Goal: Transaction & Acquisition: Obtain resource

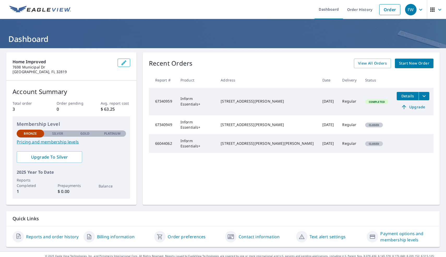
click at [401, 96] on span "Details" at bounding box center [408, 96] width 16 height 5
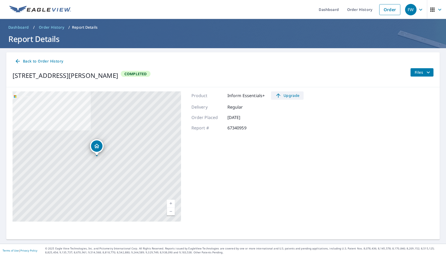
click at [293, 94] on span "Upgrade" at bounding box center [287, 96] width 26 height 6
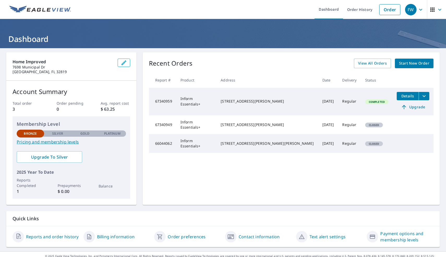
click at [199, 122] on td "Inform Essentials+" at bounding box center [196, 124] width 40 height 19
click at [243, 131] on td "[STREET_ADDRESS][PERSON_NAME]" at bounding box center [266, 124] width 101 height 19
click at [243, 127] on div "[STREET_ADDRESS][PERSON_NAME]" at bounding box center [267, 124] width 93 height 5
click at [149, 124] on td "67340949" at bounding box center [162, 124] width 27 height 19
click at [421, 95] on icon "filesDropdownBtn-67340959" at bounding box center [424, 96] width 6 height 6
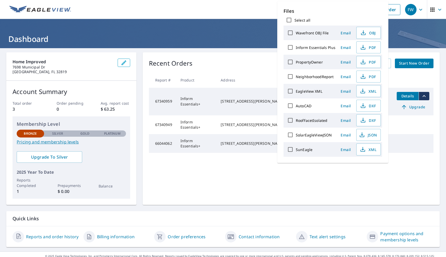
click at [392, 79] on th at bounding box center [412, 79] width 41 height 15
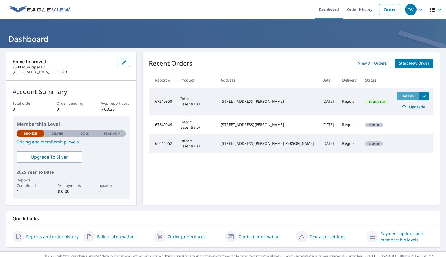
click at [397, 93] on button "Details" at bounding box center [408, 96] width 22 height 8
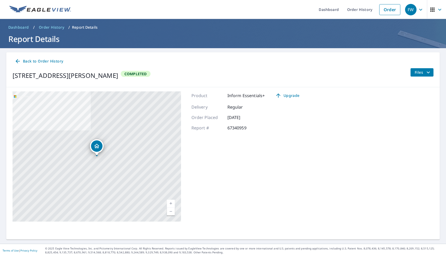
click at [419, 71] on span "Files" at bounding box center [423, 72] width 17 height 6
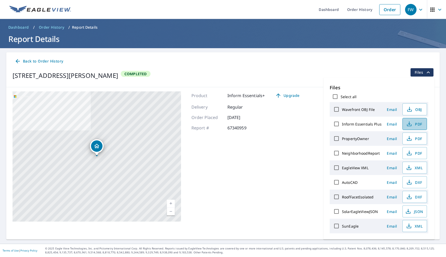
click at [404, 125] on button "PDF" at bounding box center [414, 124] width 25 height 12
click at [407, 152] on icon "button" at bounding box center [409, 153] width 6 height 6
click at [406, 137] on icon "button" at bounding box center [409, 139] width 6 height 6
